Goal: Information Seeking & Learning: Check status

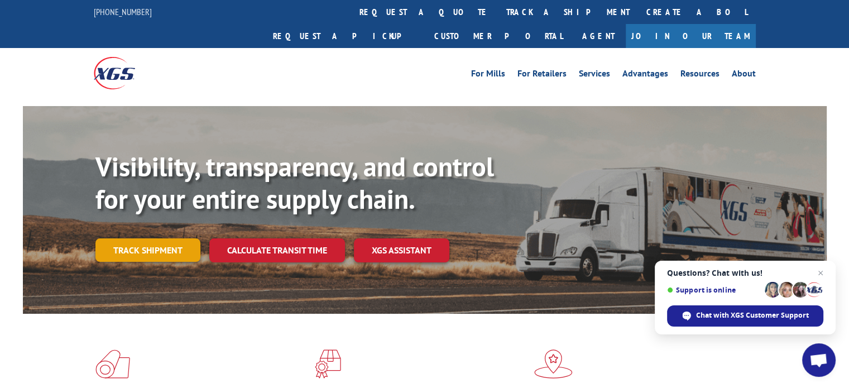
click at [160, 238] on link "Track shipment" at bounding box center [147, 249] width 105 height 23
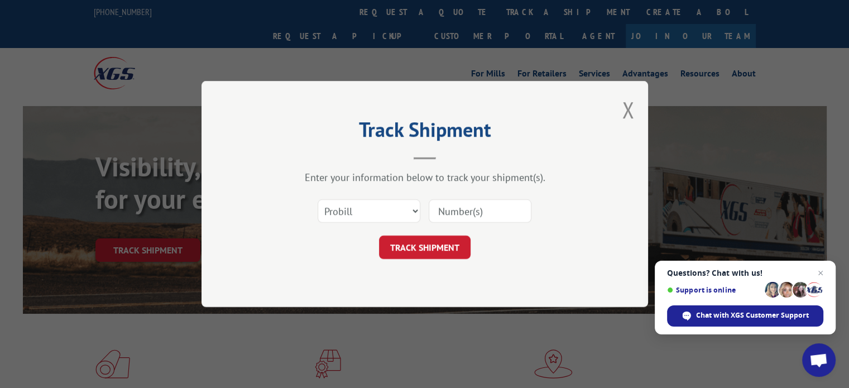
click at [457, 213] on input at bounding box center [480, 210] width 103 height 23
paste input "15908095"
type input "15908095"
click at [429, 247] on button "TRACK SHIPMENT" at bounding box center [425, 247] width 92 height 23
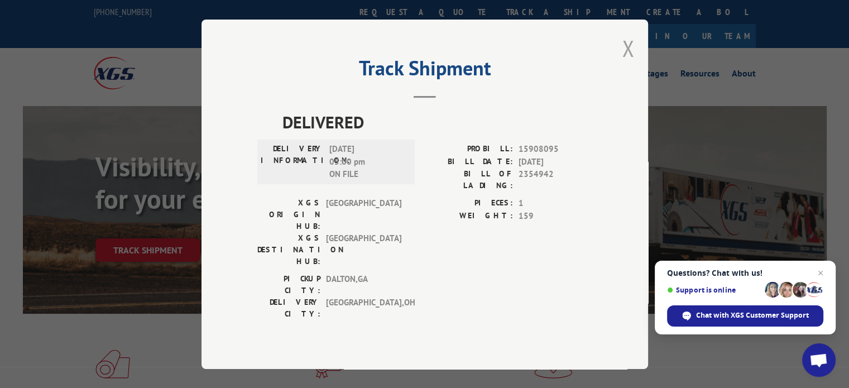
click at [623, 56] on button "Close modal" at bounding box center [628, 48] width 12 height 30
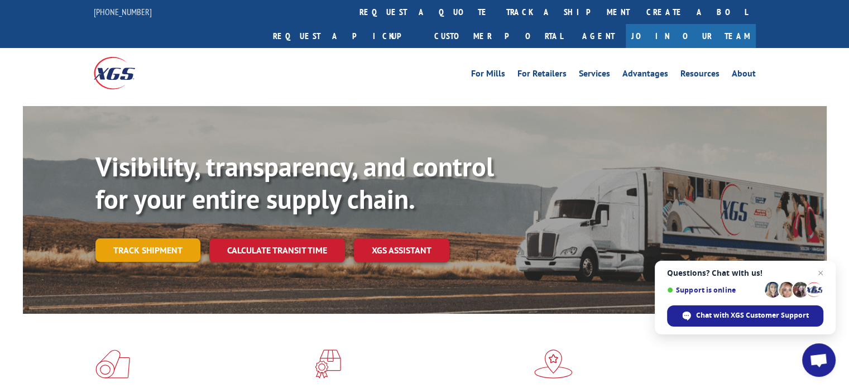
click at [158, 238] on link "Track shipment" at bounding box center [147, 249] width 105 height 23
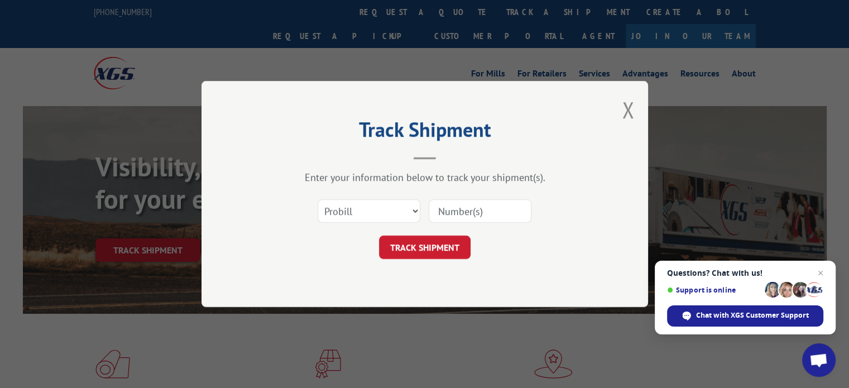
paste input "WG97288037"
type input "WG97288037"
click at [408, 246] on button "TRACK SHIPMENT" at bounding box center [425, 247] width 92 height 23
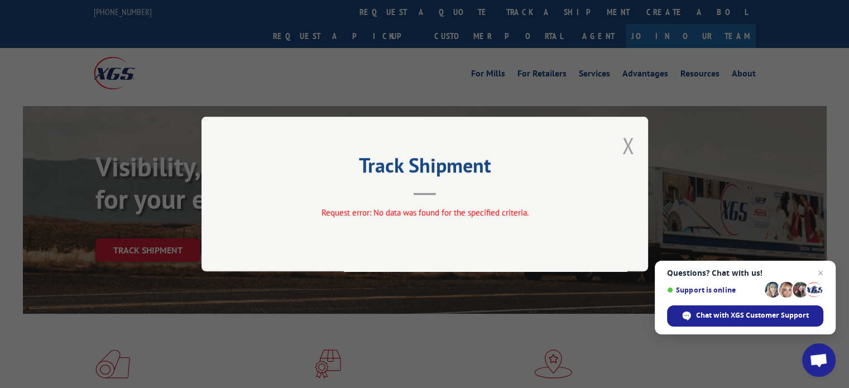
click at [624, 142] on button "Close modal" at bounding box center [628, 146] width 12 height 30
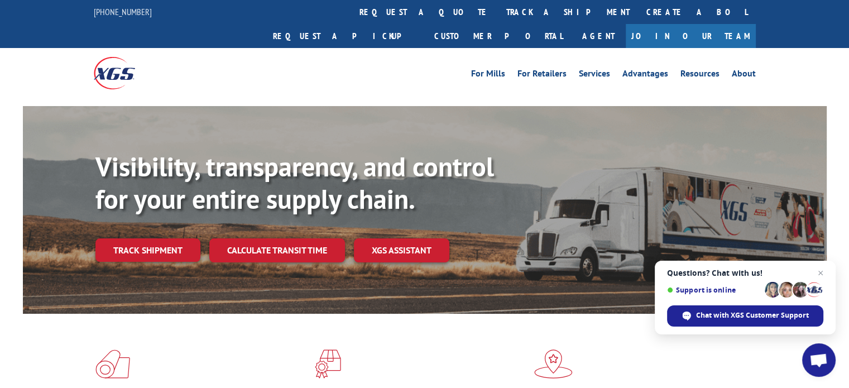
click at [132, 238] on link "Track shipment" at bounding box center [147, 249] width 105 height 23
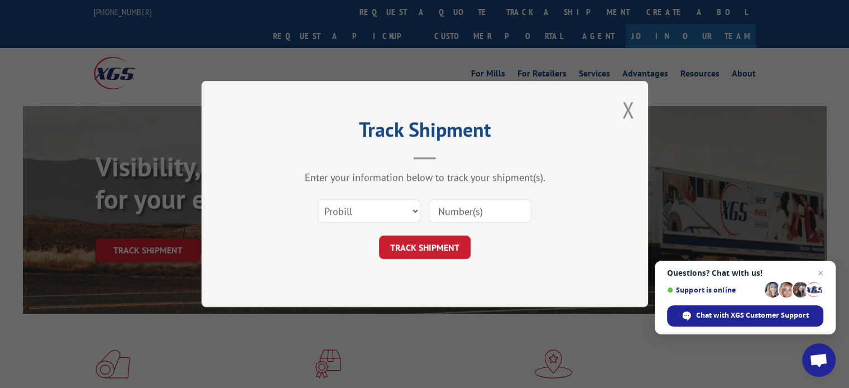
click at [465, 213] on input at bounding box center [480, 210] width 103 height 23
paste input "15908095"
type input "15908095"
click at [398, 249] on button "TRACK SHIPMENT" at bounding box center [425, 247] width 92 height 23
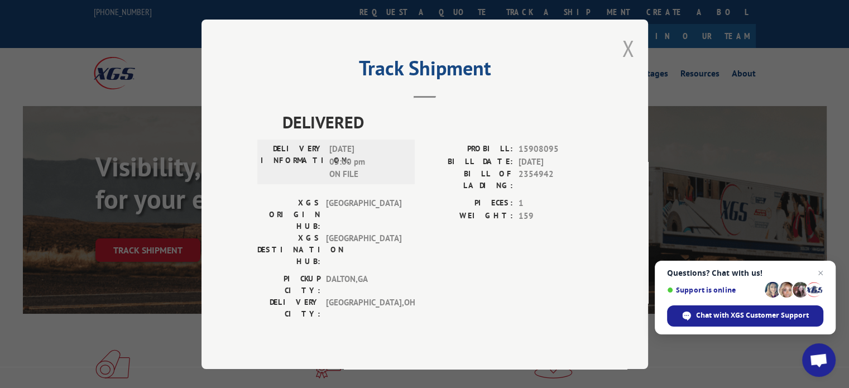
click at [626, 49] on button "Close modal" at bounding box center [628, 48] width 12 height 30
